Goal: Entertainment & Leisure: Consume media (video, audio)

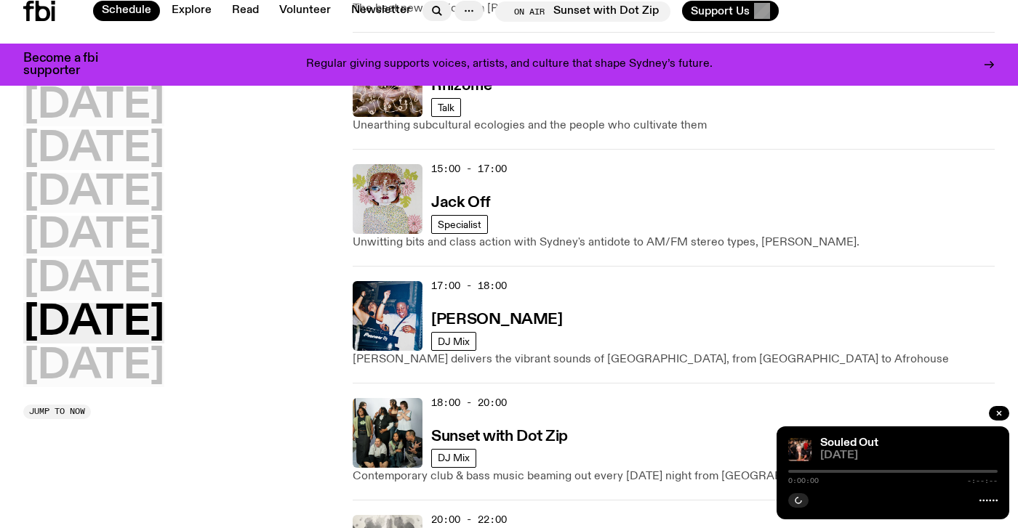
scroll to position [774, 0]
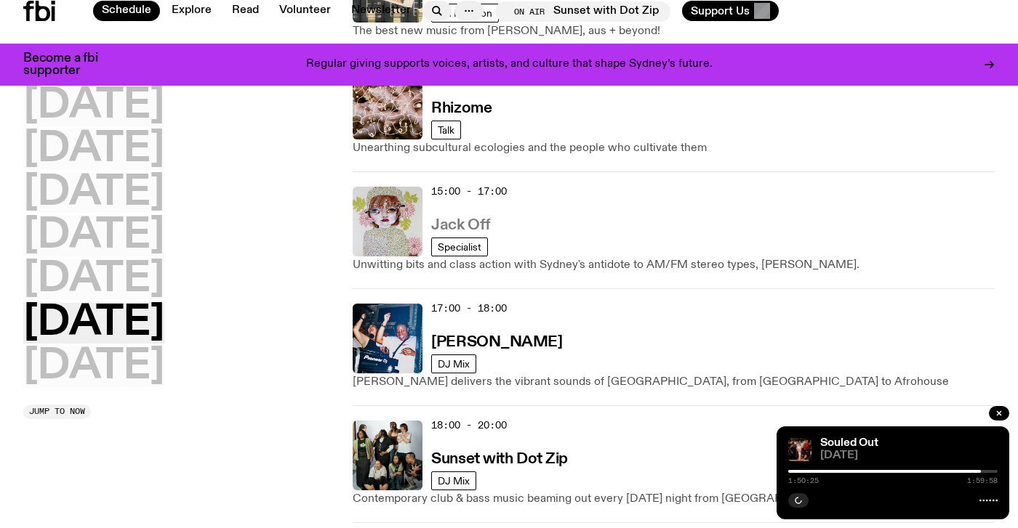
click at [449, 222] on h3 "Jack Off" at bounding box center [460, 225] width 59 height 15
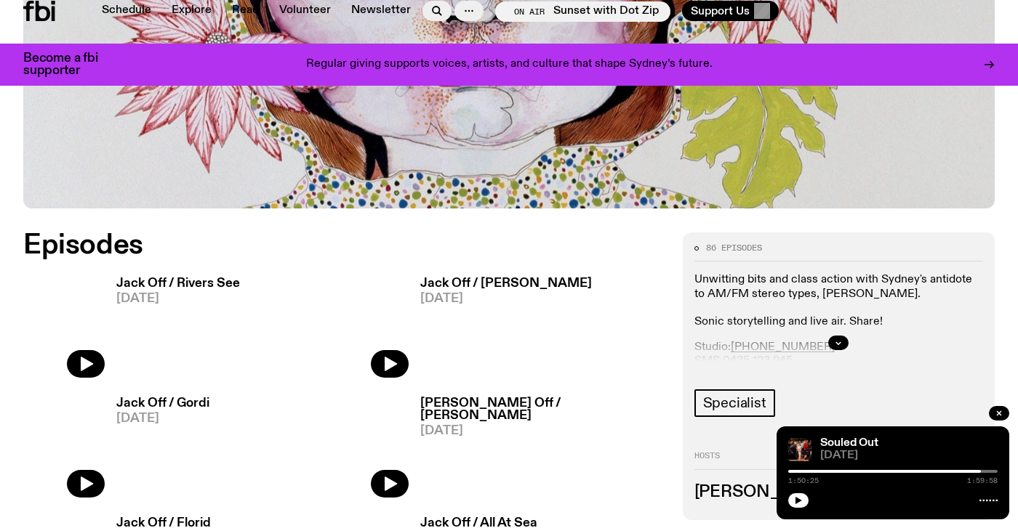
scroll to position [563, 0]
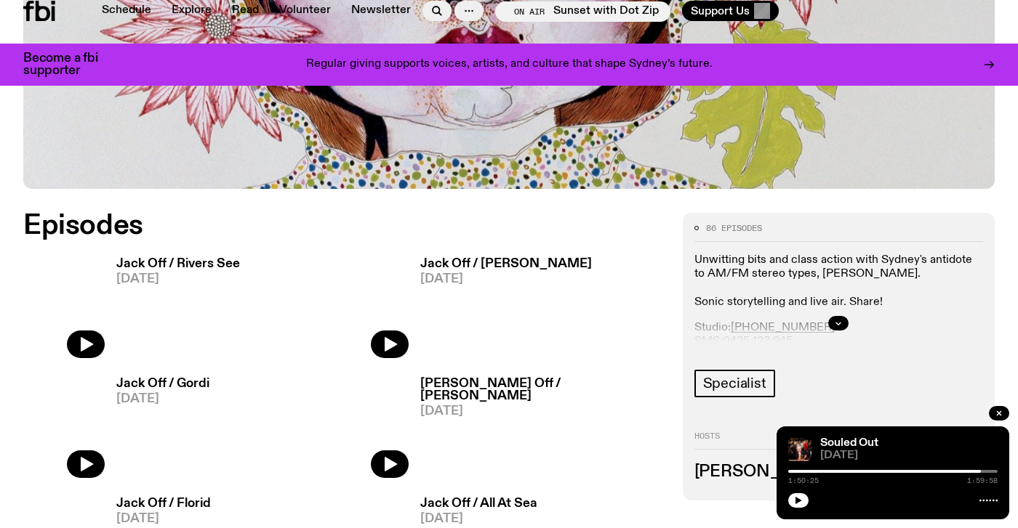
click at [90, 347] on img at bounding box center [63, 305] width 81 height 108
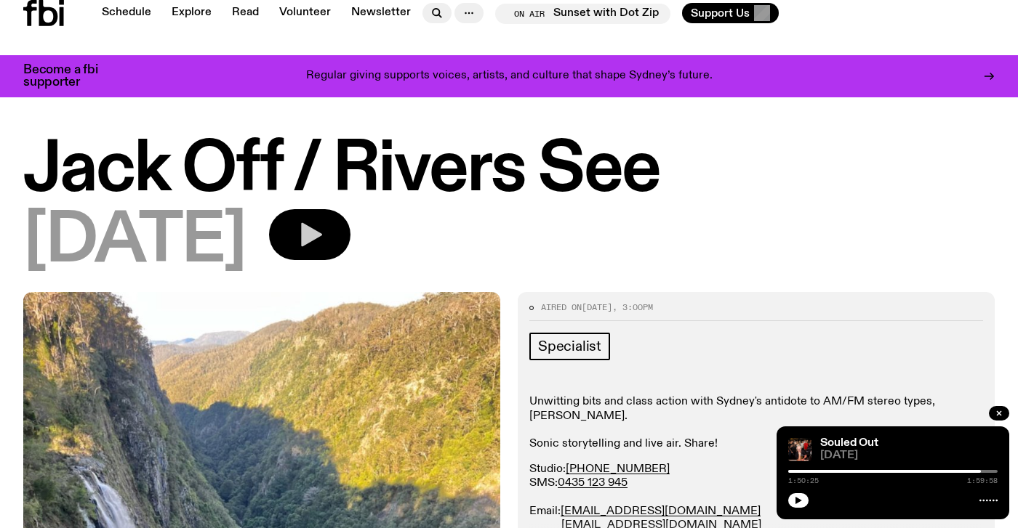
click at [324, 243] on icon "button" at bounding box center [309, 234] width 29 height 29
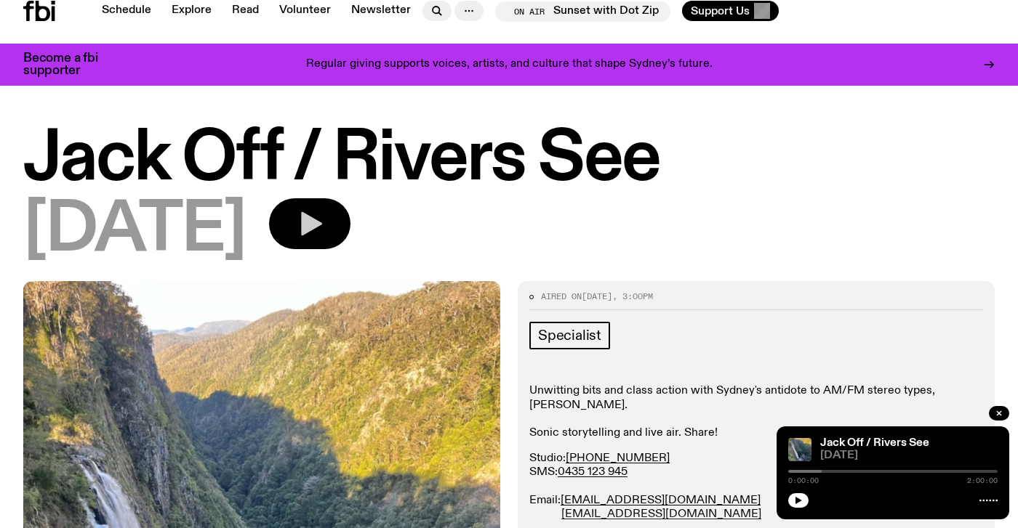
scroll to position [355, 0]
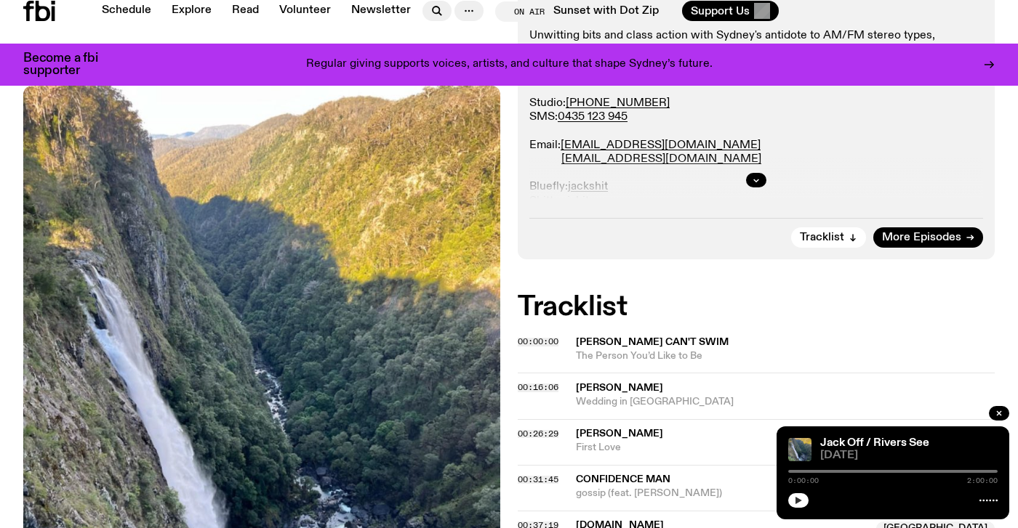
click at [798, 501] on icon "button" at bounding box center [798, 500] width 7 height 7
